Goal: Information Seeking & Learning: Learn about a topic

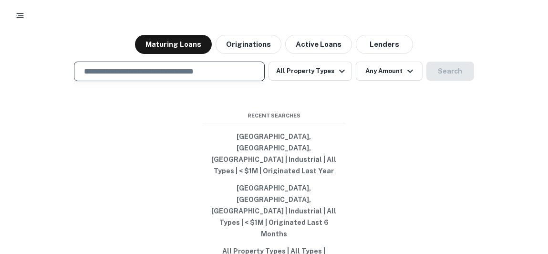
click at [149, 77] on input "text" at bounding box center [169, 71] width 182 height 11
type input "*"
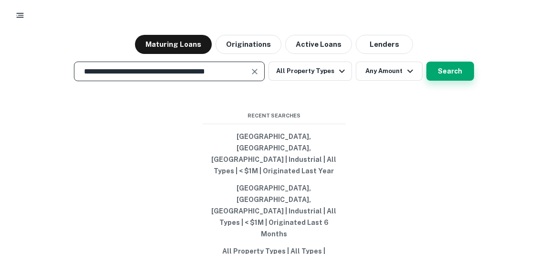
type input "**********"
click at [442, 81] on button "Search" at bounding box center [450, 71] width 48 height 19
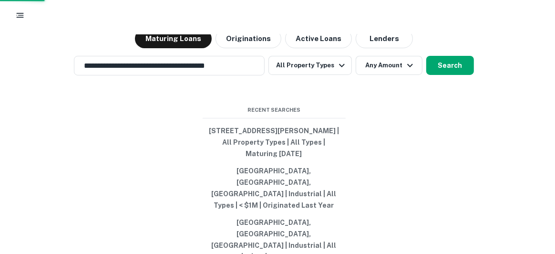
click at [277, 166] on div "[STREET_ADDRESS][PERSON_NAME]" at bounding box center [277, 164] width 237 height 17
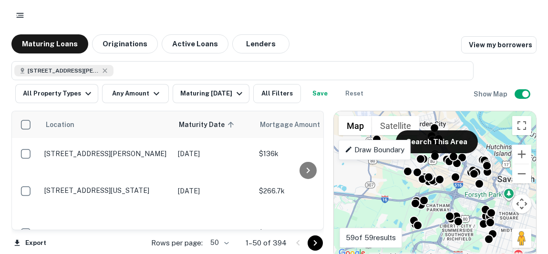
scroll to position [6, 0]
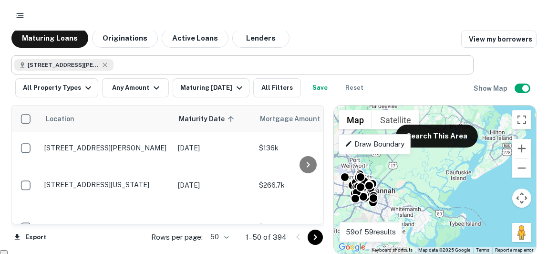
click at [106, 69] on div "[STREET_ADDRESS][PERSON_NAME]" at bounding box center [63, 64] width 99 height 11
type input "**********"
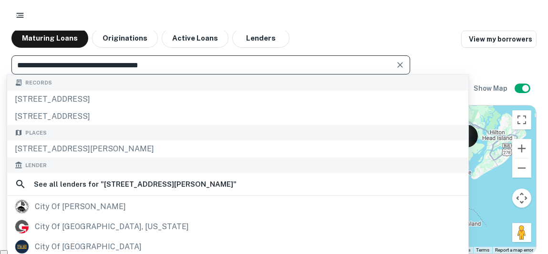
click at [393, 68] on div at bounding box center [399, 64] width 12 height 13
click at [395, 65] on icon "Clear" at bounding box center [400, 65] width 10 height 10
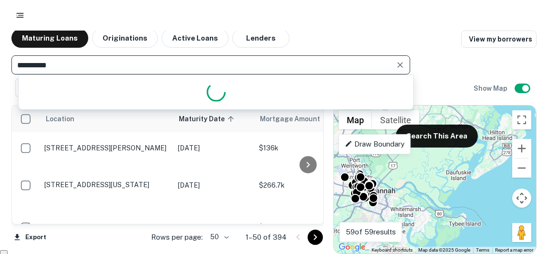
type input "**********"
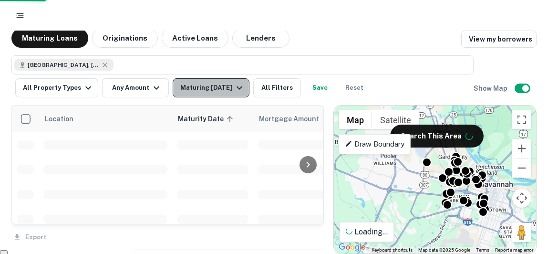
click at [205, 88] on div "Maturing [DATE]" at bounding box center [212, 87] width 65 height 11
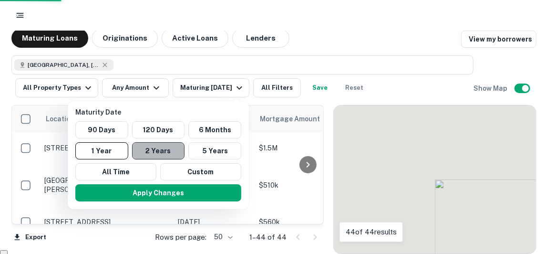
click at [151, 148] on button "2 Years" at bounding box center [158, 150] width 53 height 17
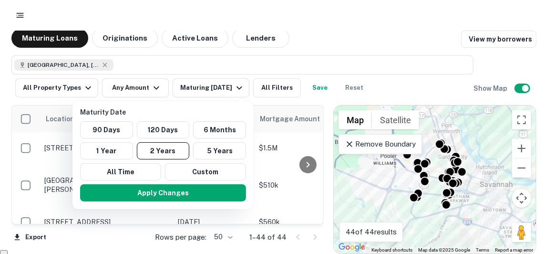
click at [315, 36] on div at bounding box center [277, 127] width 555 height 254
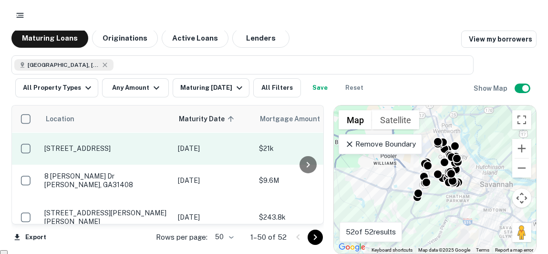
scroll to position [209, 0]
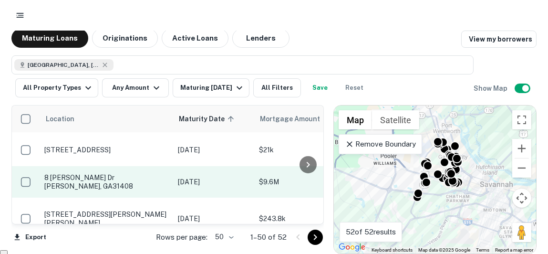
click at [97, 173] on p "8 [PERSON_NAME] Dr [PERSON_NAME], GA31408" at bounding box center [106, 181] width 124 height 17
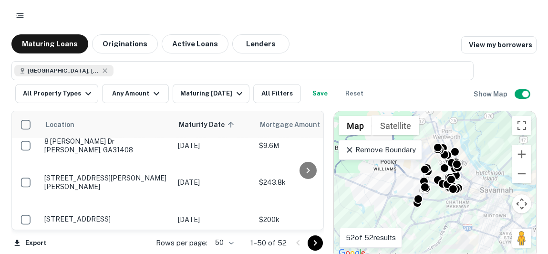
scroll to position [265, 0]
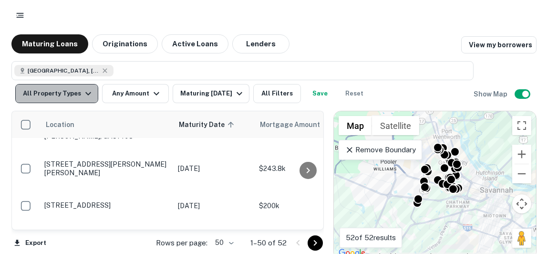
click at [63, 91] on button "All Property Types" at bounding box center [56, 93] width 83 height 19
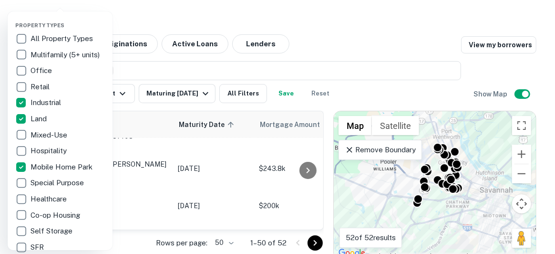
click at [164, 72] on div at bounding box center [277, 127] width 555 height 254
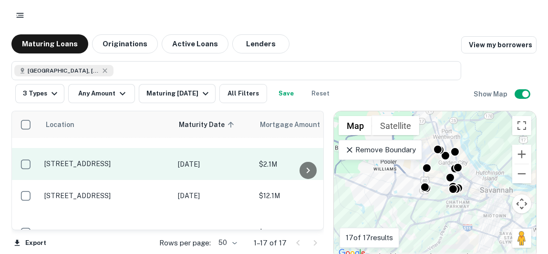
scroll to position [285, 0]
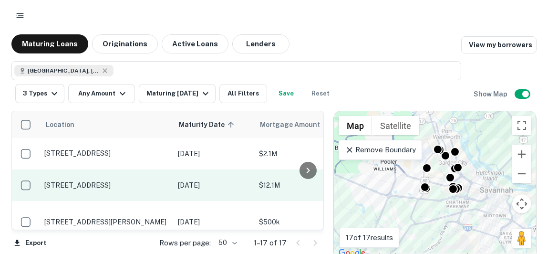
click at [267, 190] on p "$12.1M" at bounding box center [306, 185] width 95 height 10
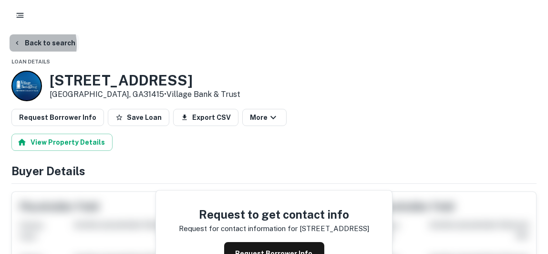
click at [22, 45] on button "Back to search" at bounding box center [45, 42] width 70 height 17
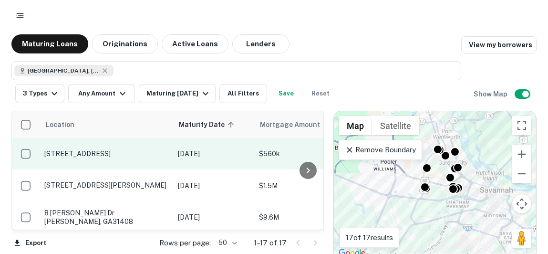
click at [103, 149] on p "[STREET_ADDRESS]" at bounding box center [106, 153] width 124 height 9
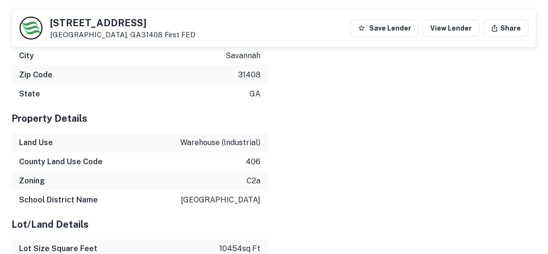
scroll to position [1128, 0]
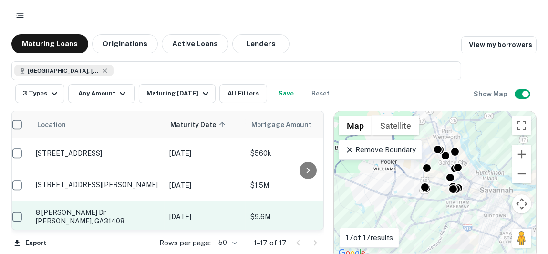
scroll to position [0, 9]
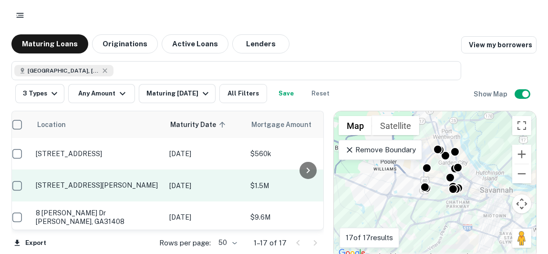
click at [236, 186] on p "[DATE]" at bounding box center [205, 185] width 72 height 10
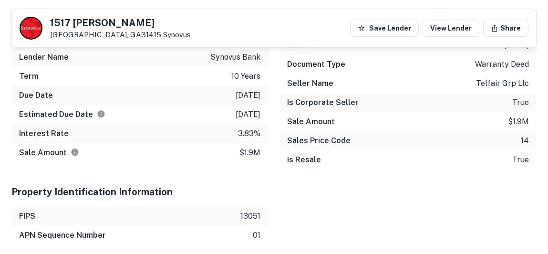
scroll to position [702, 0]
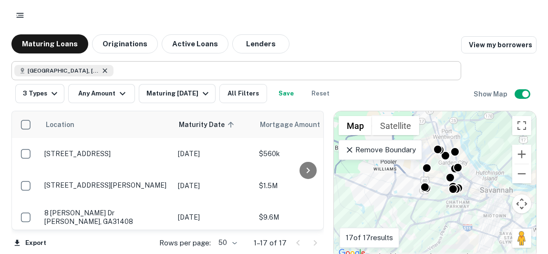
click at [101, 70] on icon at bounding box center [105, 71] width 8 height 8
type input "**********"
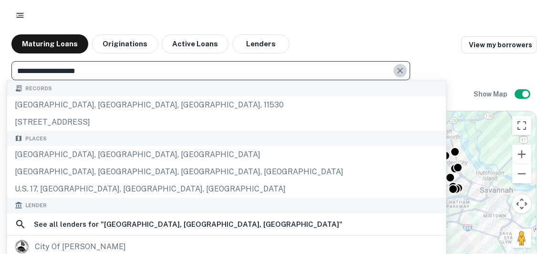
click at [405, 69] on icon "Clear" at bounding box center [400, 71] width 10 height 10
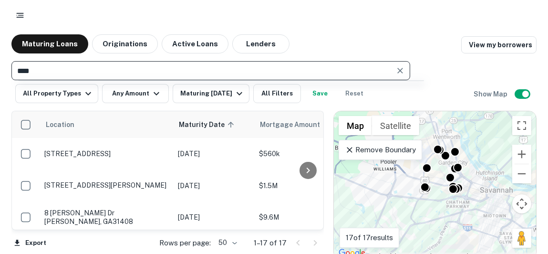
type input "*****"
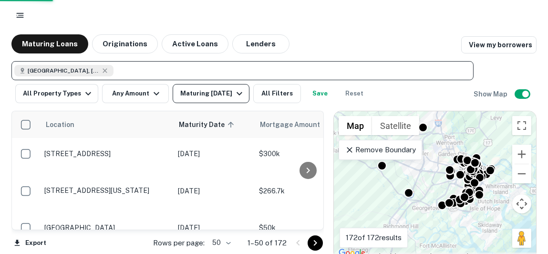
click at [206, 92] on div "Maturing [DATE]" at bounding box center [212, 93] width 65 height 11
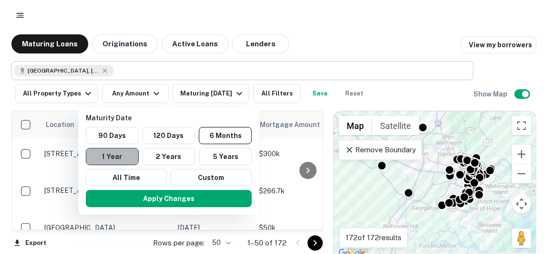
click at [107, 153] on button "1 Year" at bounding box center [112, 156] width 53 height 17
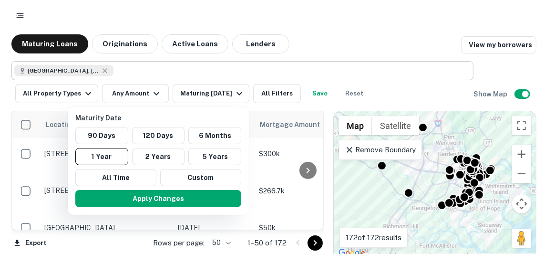
click at [124, 93] on div at bounding box center [277, 127] width 555 height 254
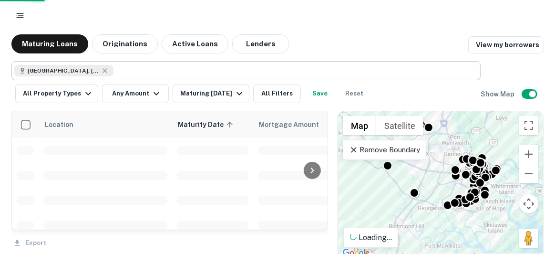
click at [66, 96] on div at bounding box center [277, 127] width 555 height 254
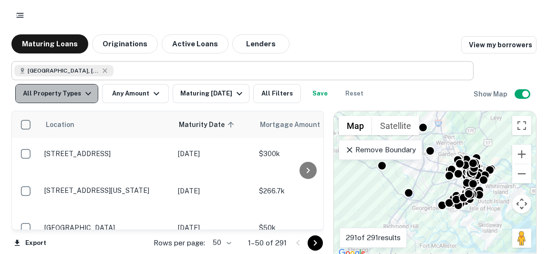
click at [78, 97] on button "All Property Types" at bounding box center [56, 93] width 83 height 19
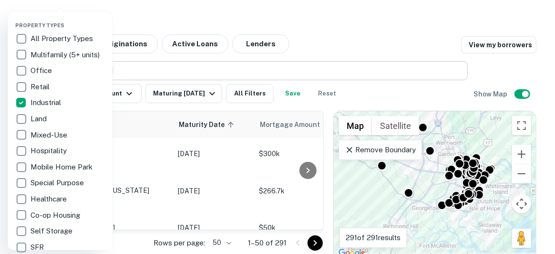
click at [146, 17] on div at bounding box center [277, 127] width 555 height 254
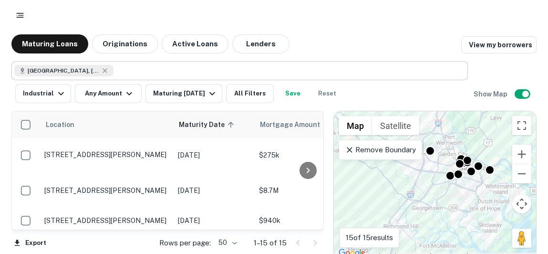
scroll to position [310, 0]
click at [288, 129] on span "Mortgage Amount" at bounding box center [309, 124] width 72 height 11
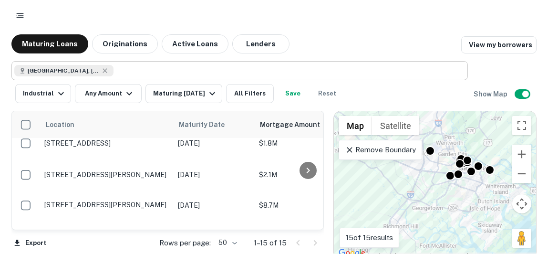
scroll to position [359, 0]
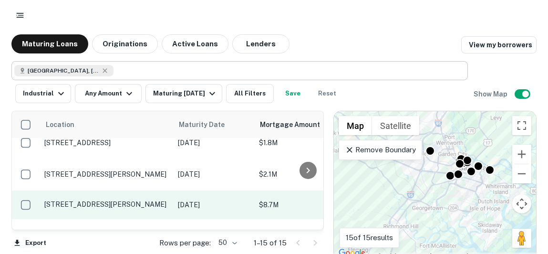
click at [80, 200] on p "[STREET_ADDRESS][PERSON_NAME]" at bounding box center [106, 204] width 124 height 9
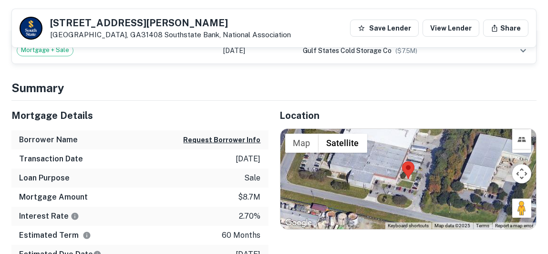
scroll to position [421, 0]
